Goal: Task Accomplishment & Management: Manage account settings

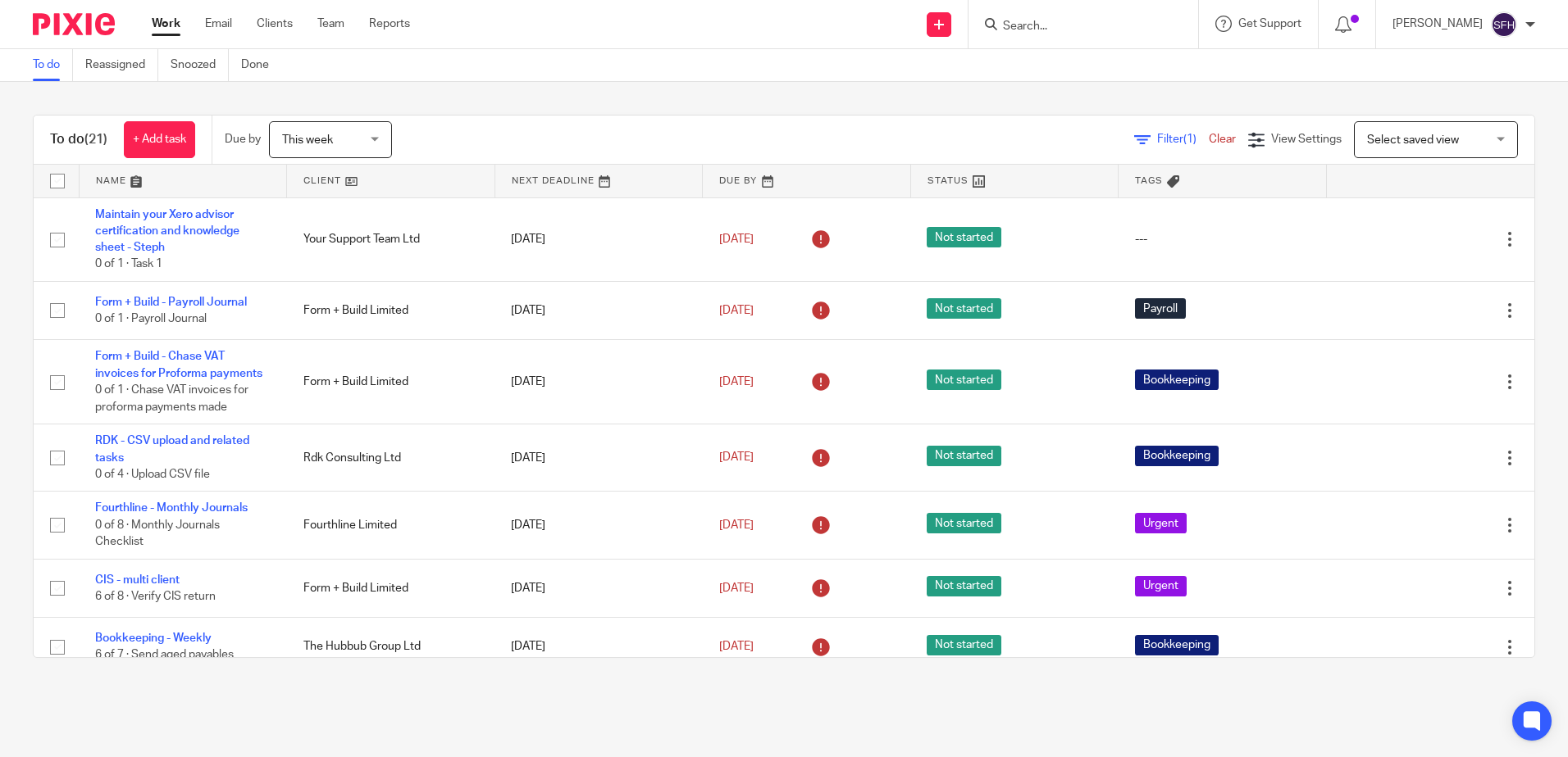
click at [379, 188] on link at bounding box center [390, 180] width 207 height 33
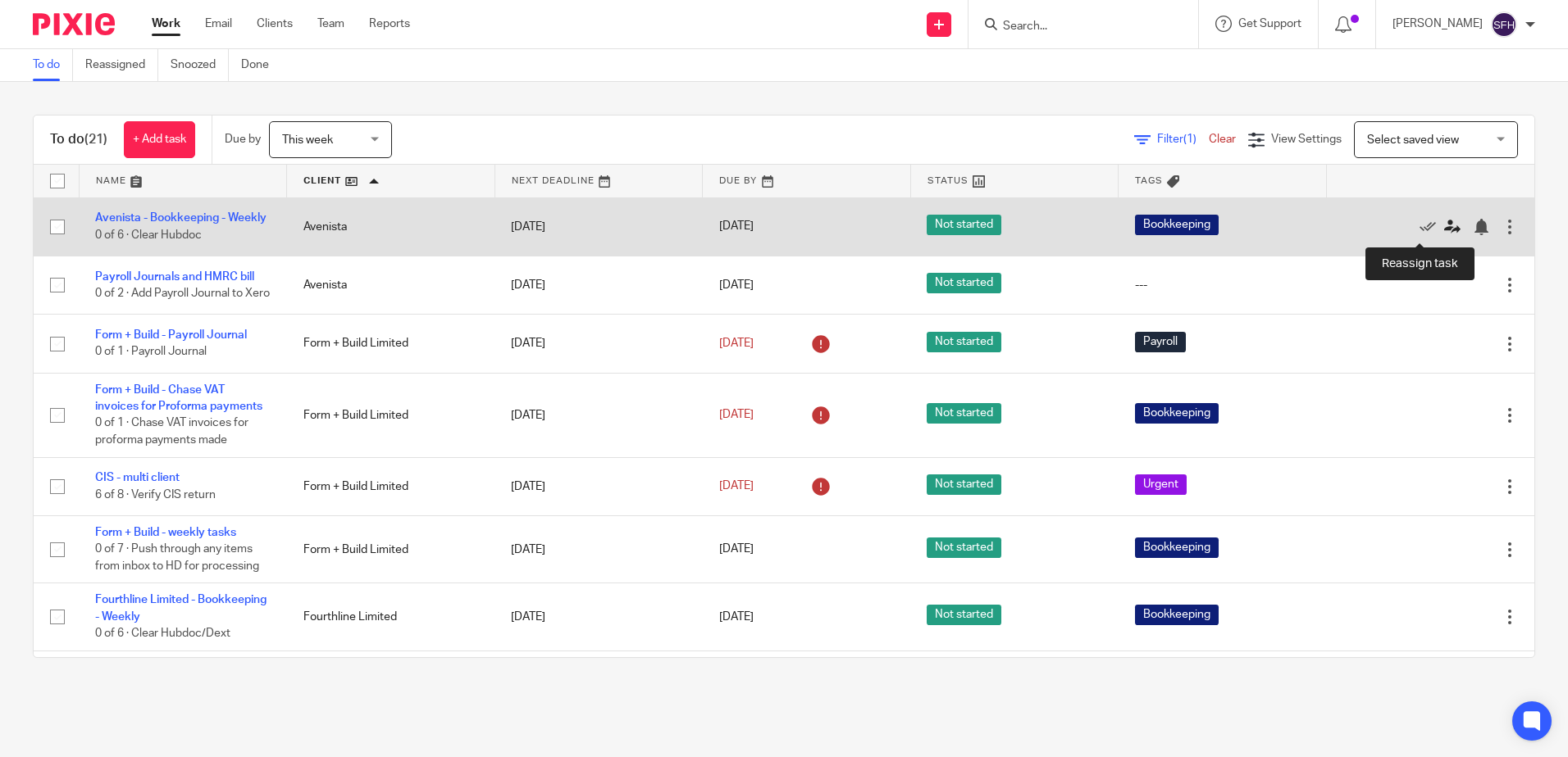
click at [1444, 225] on icon at bounding box center [1453, 227] width 17 height 17
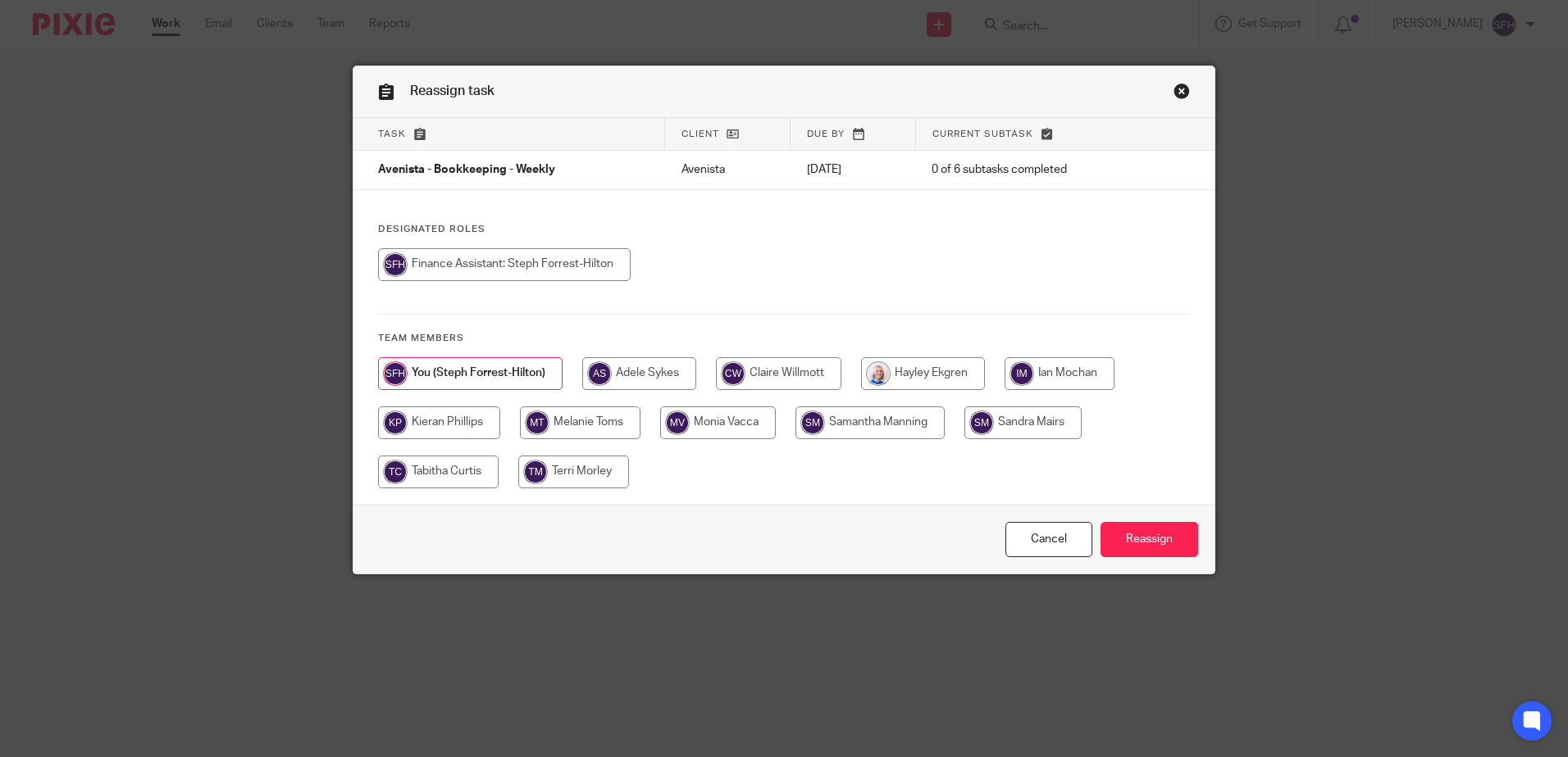
click at [877, 428] on input "radio" at bounding box center [870, 423] width 150 height 33
radio input "true"
click at [1123, 535] on input "Reassign" at bounding box center [1149, 540] width 98 height 35
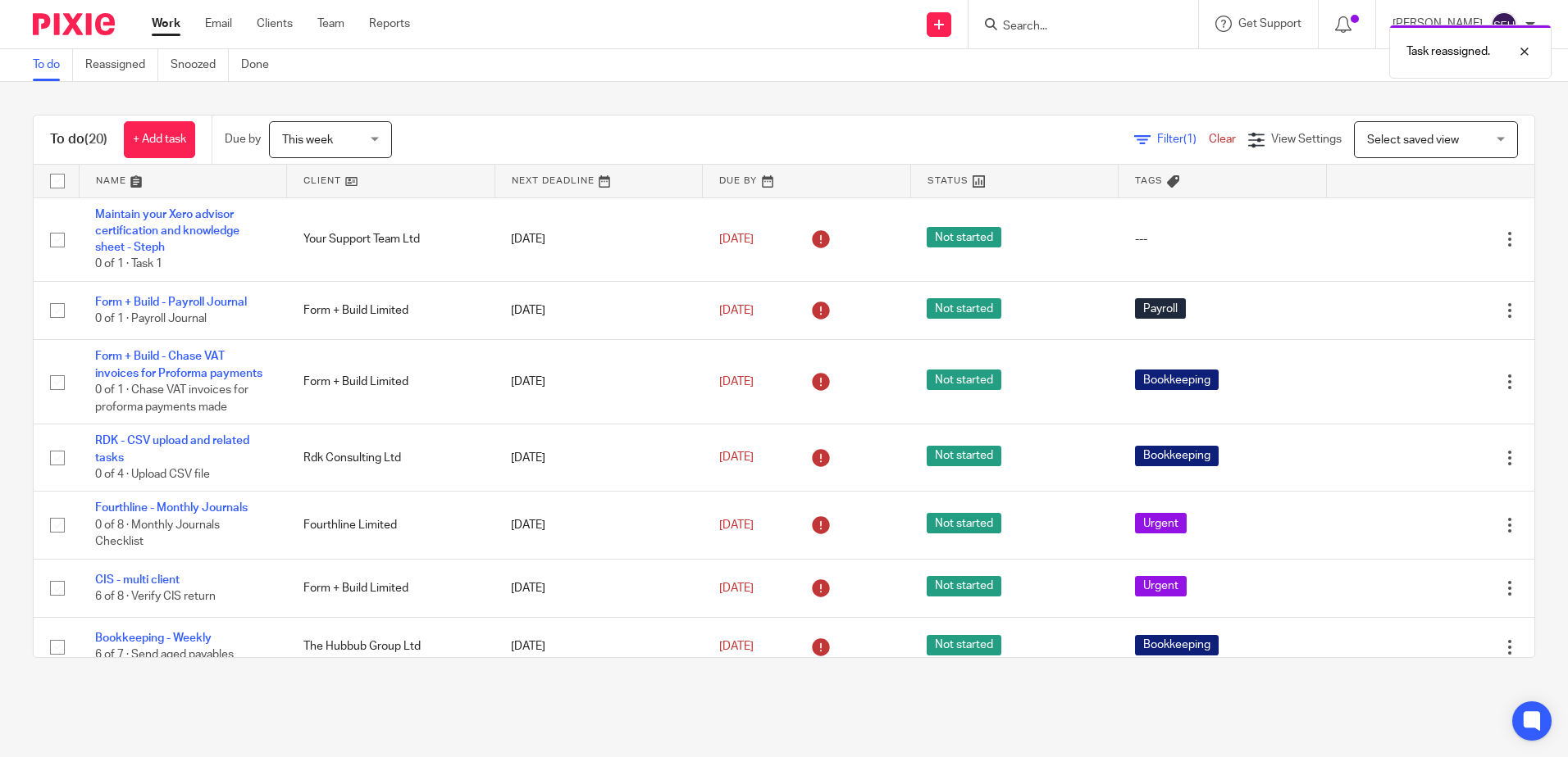
click at [397, 172] on link at bounding box center [390, 180] width 207 height 33
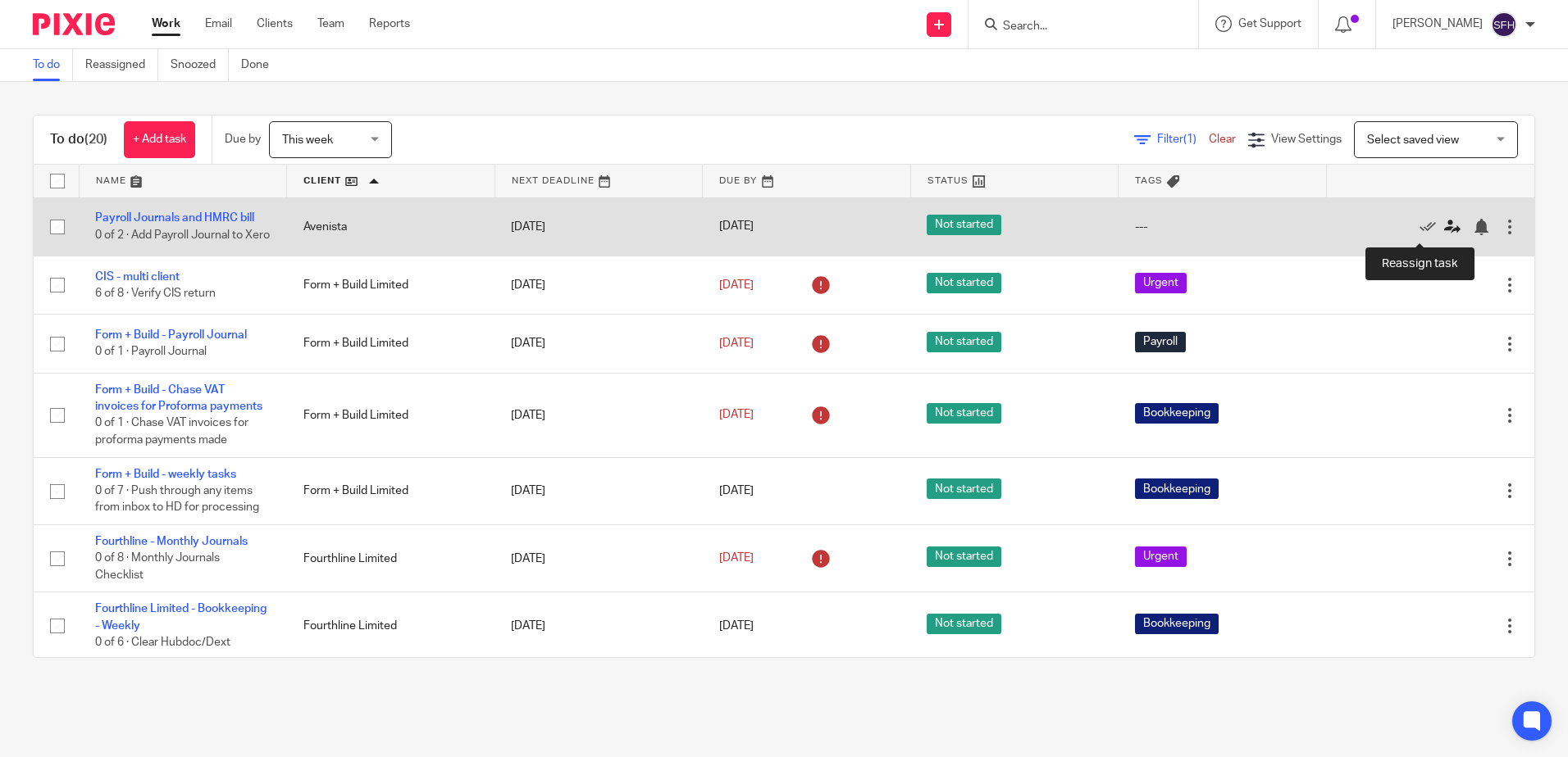
click at [1444, 236] on icon at bounding box center [1453, 227] width 17 height 17
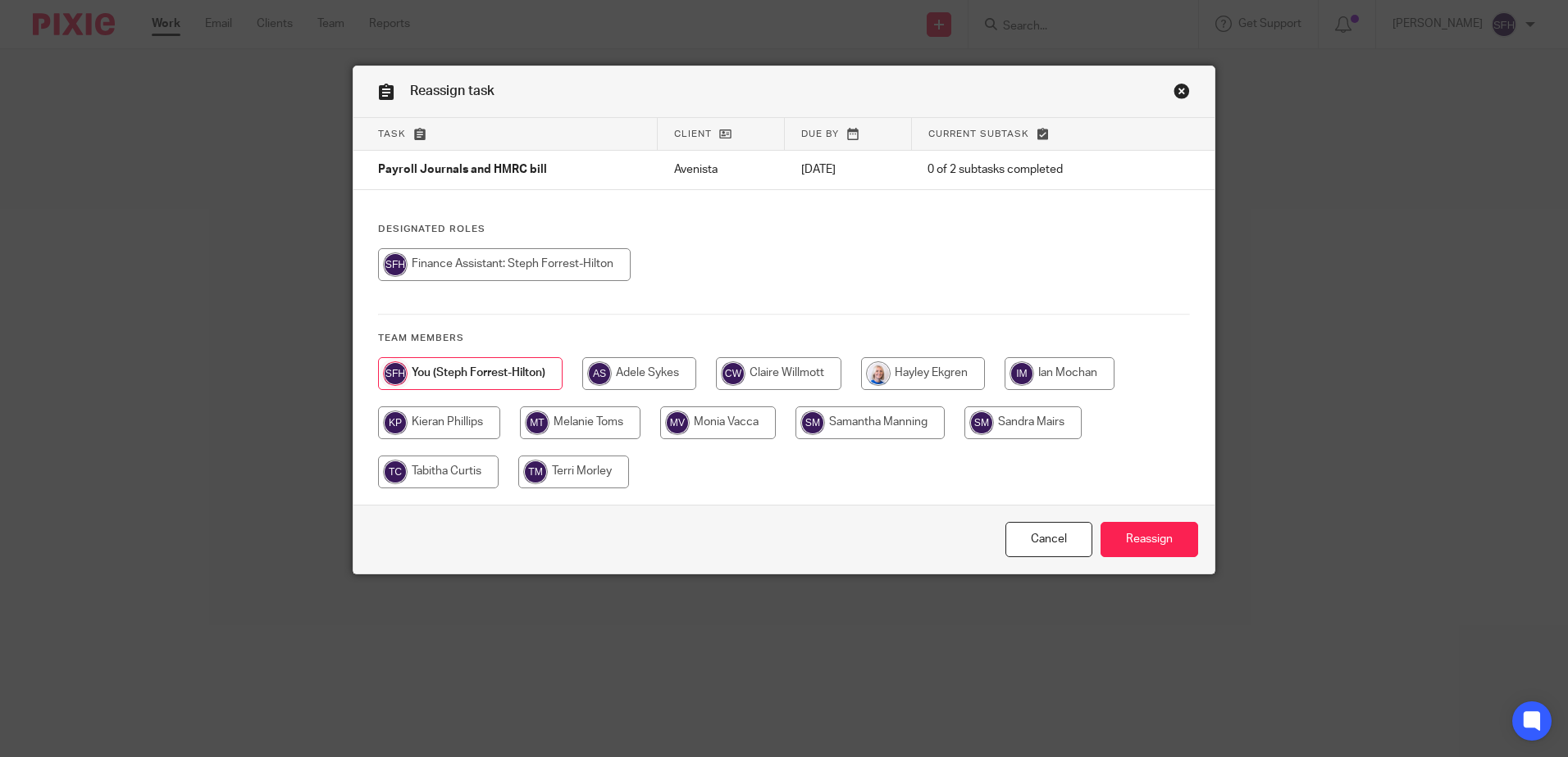
click at [867, 419] on input "radio" at bounding box center [870, 423] width 150 height 33
radio input "true"
click at [1158, 541] on input "Reassign" at bounding box center [1149, 540] width 98 height 35
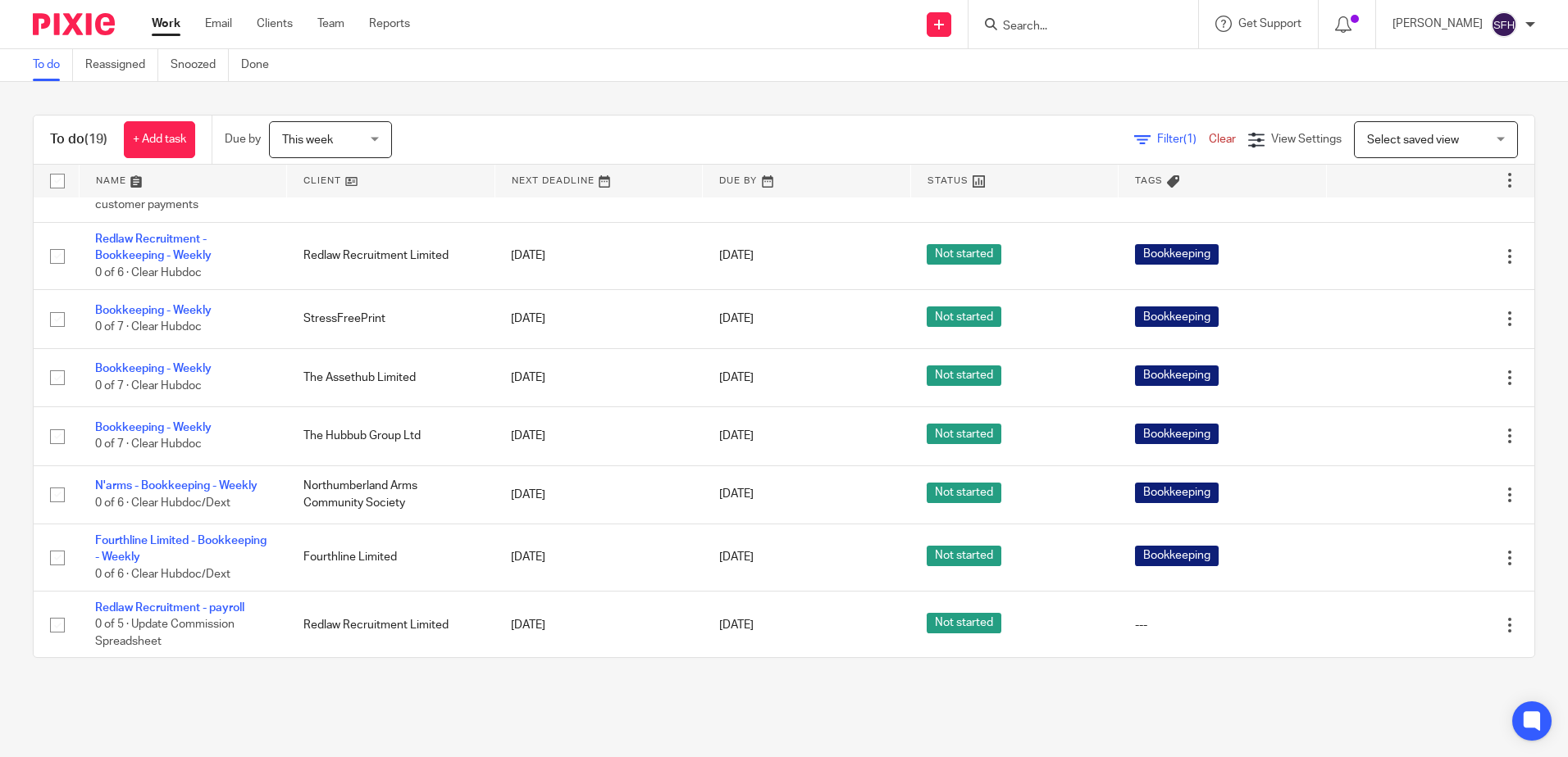
scroll to position [792, 0]
